Goal: Information Seeking & Learning: Learn about a topic

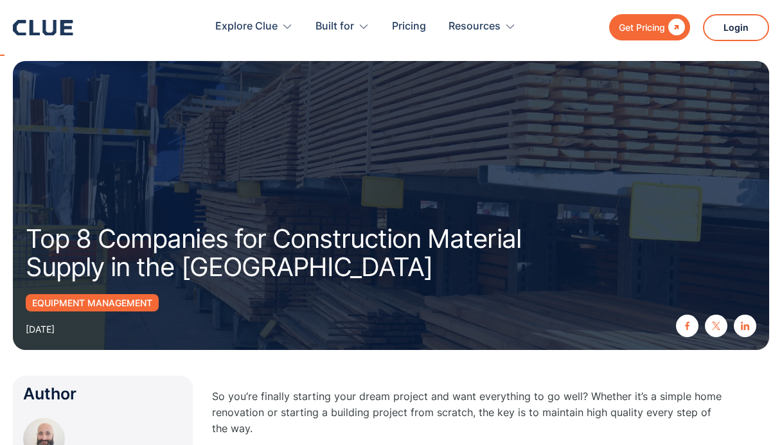
scroll to position [218, 0]
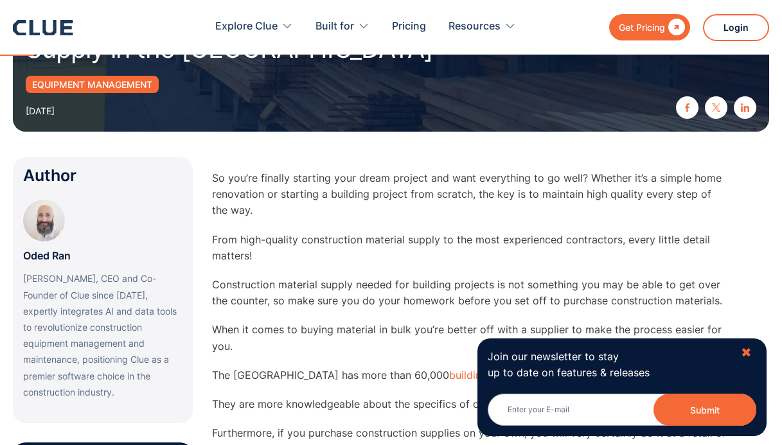
click at [748, 349] on div "✖" at bounding box center [746, 353] width 11 height 16
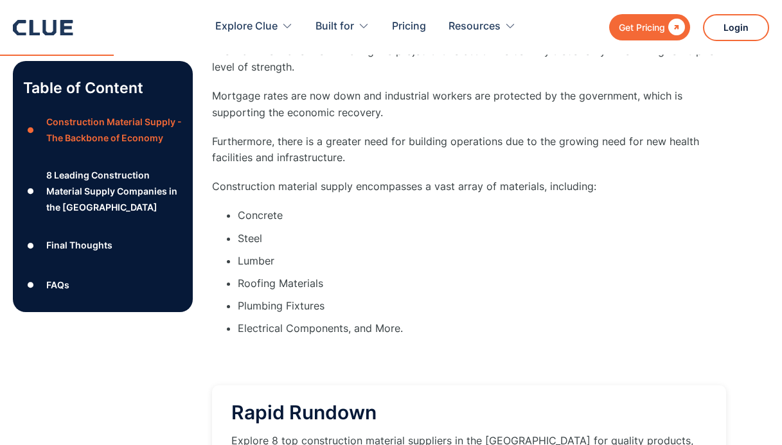
scroll to position [1415, 0]
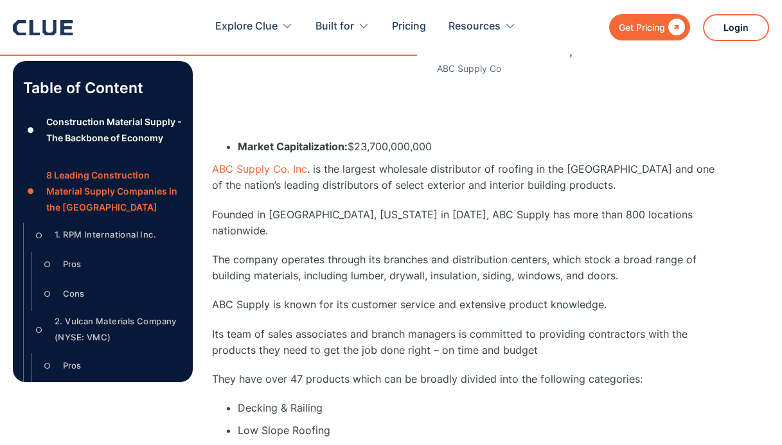
scroll to position [5352, 0]
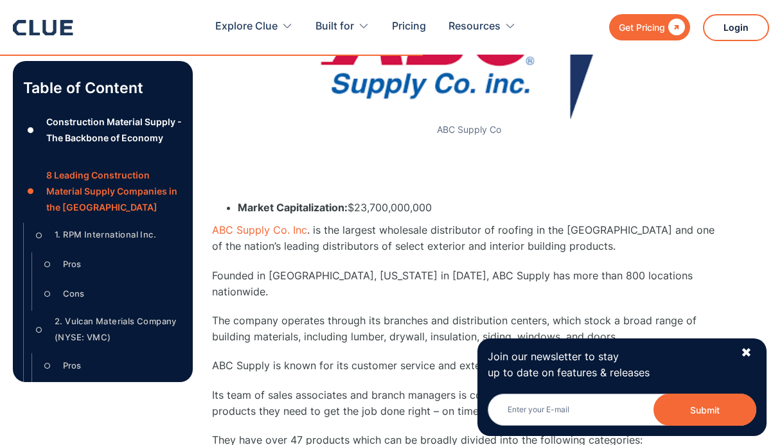
scroll to position [5746, 1]
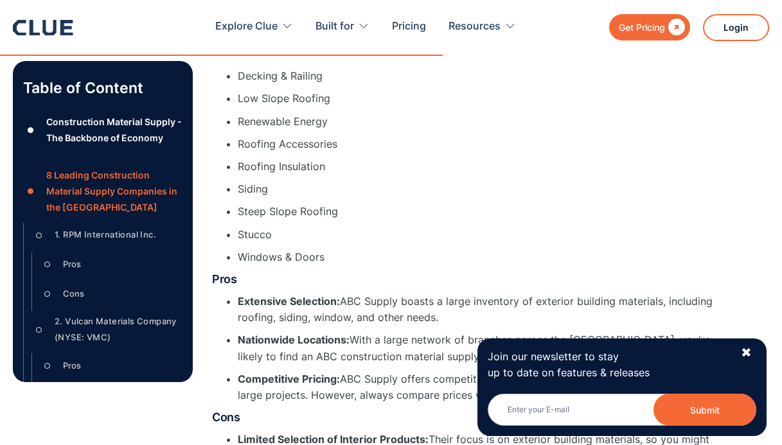
click at [748, 352] on div "✖" at bounding box center [746, 353] width 11 height 16
click at [729, 353] on p "Join our newsletter to stay up to date on features & releases" at bounding box center [609, 365] width 242 height 32
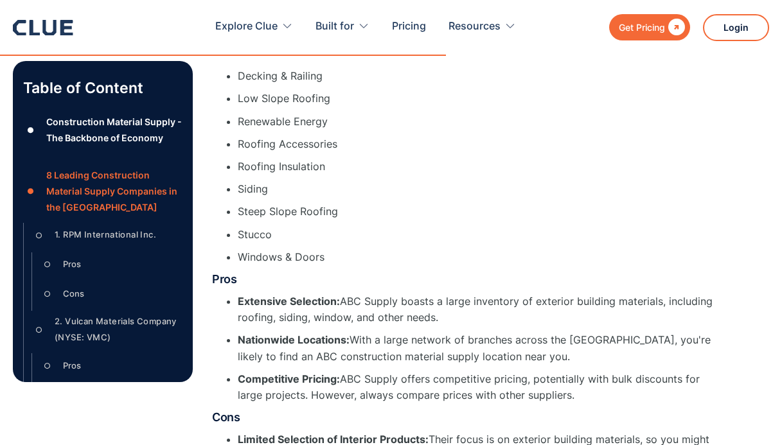
scroll to position [5757, 0]
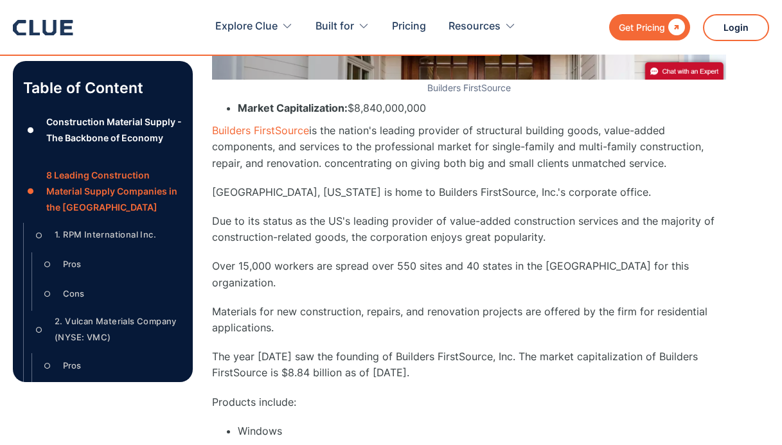
scroll to position [6475, 0]
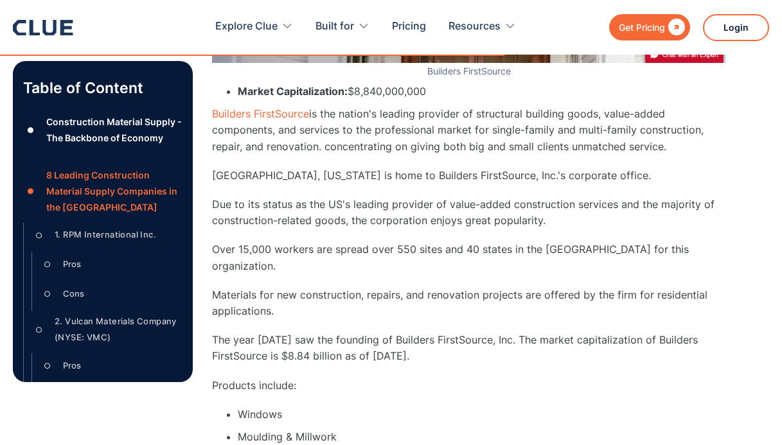
scroll to position [6501, 0]
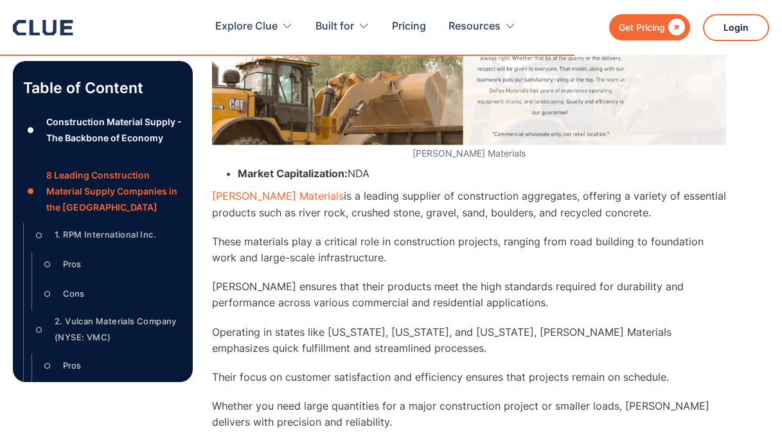
scroll to position [7567, 0]
drag, startPoint x: 229, startPoint y: 253, endPoint x: 451, endPoint y: 251, distance: 222.4
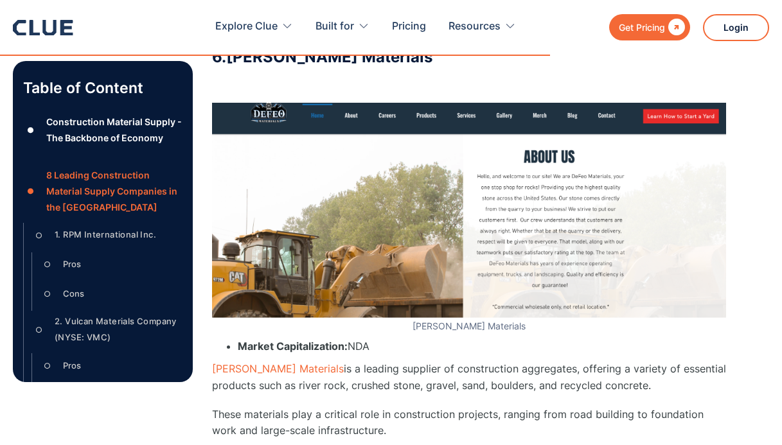
scroll to position [7389, 0]
